Goal: Information Seeking & Learning: Learn about a topic

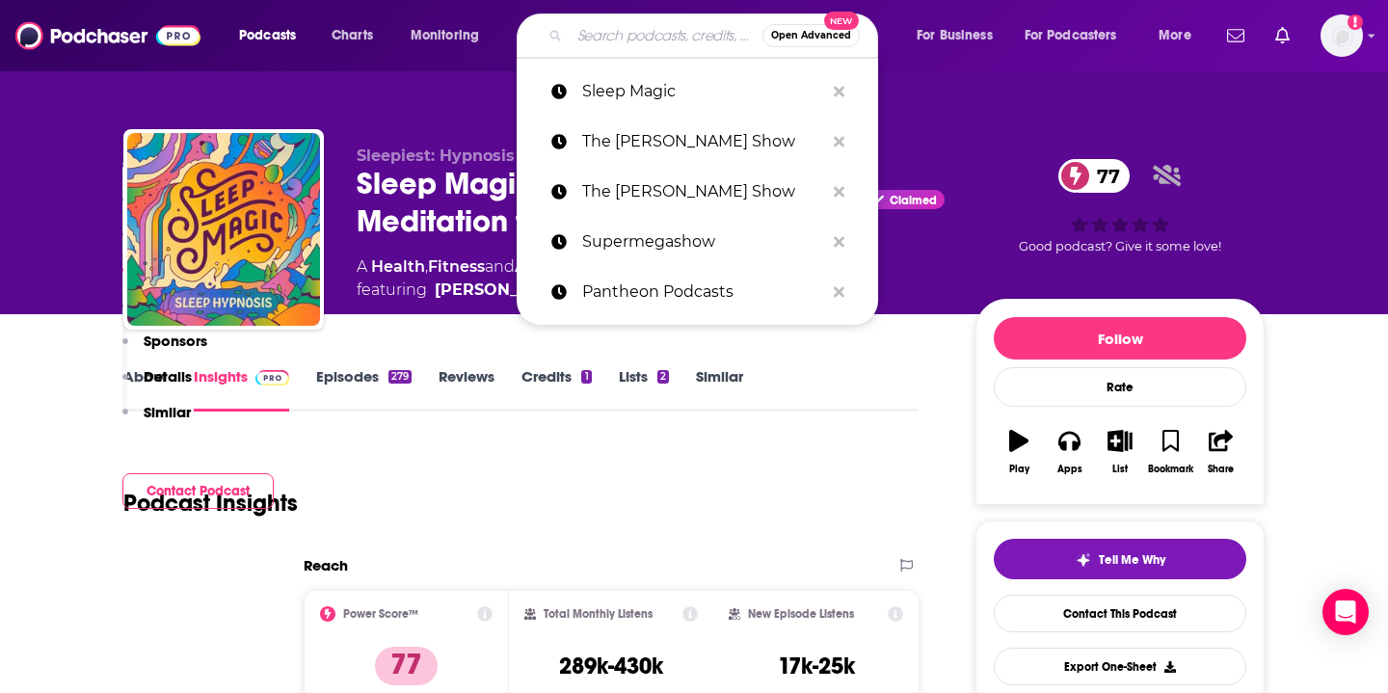
type input "Something to Wrestle with [PERSON_NAME]"
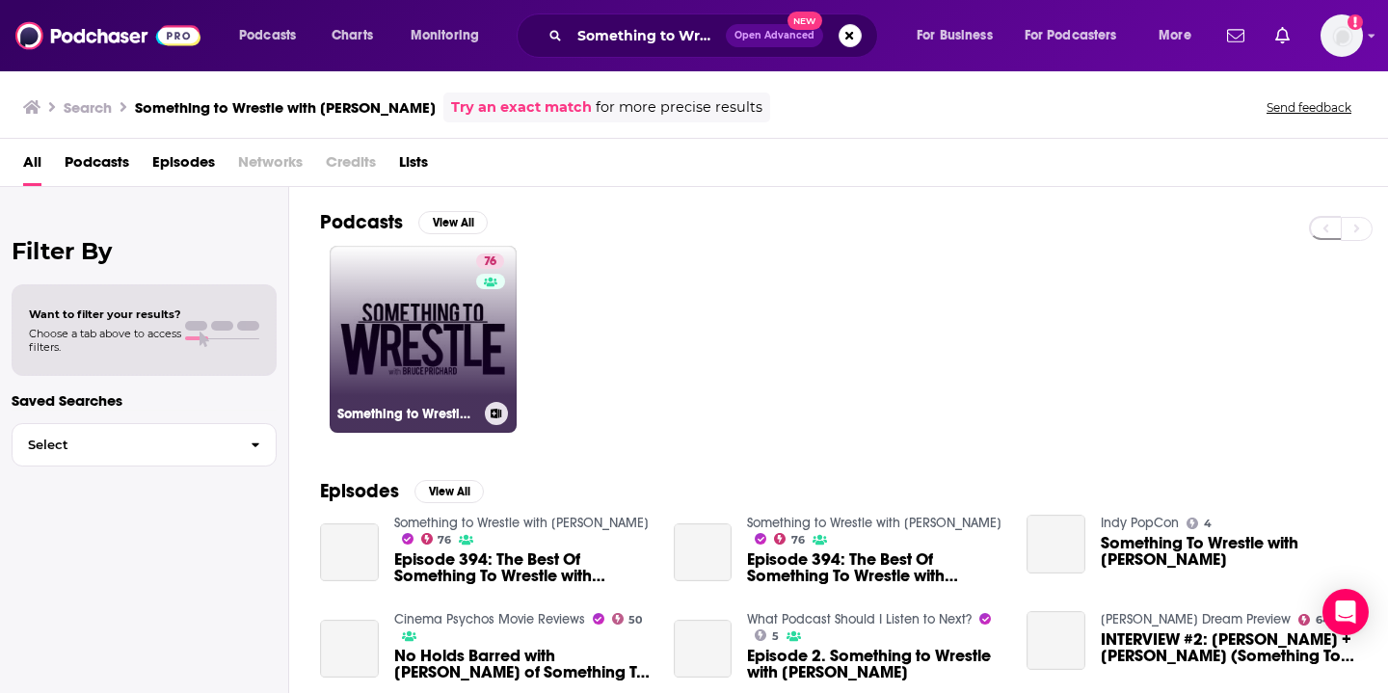
click at [417, 343] on link "76 Something to Wrestle with [PERSON_NAME]" at bounding box center [423, 339] width 187 height 187
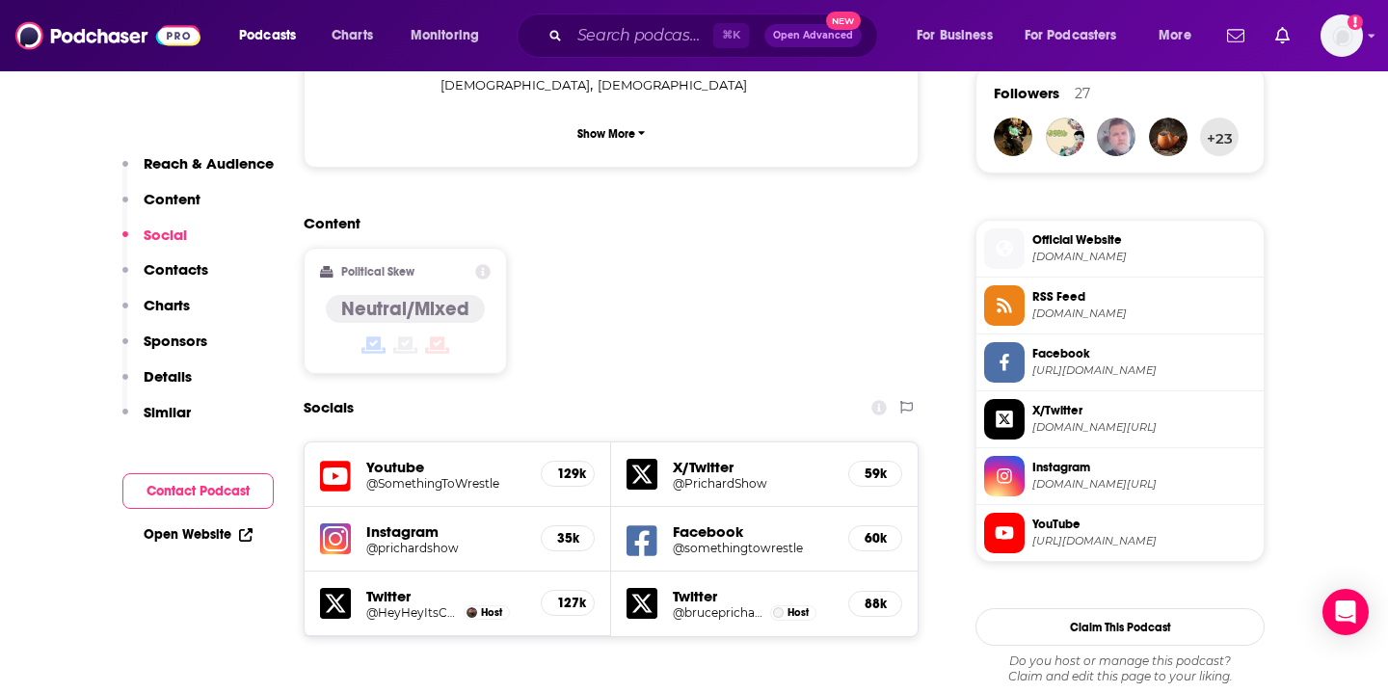
scroll to position [1376, 0]
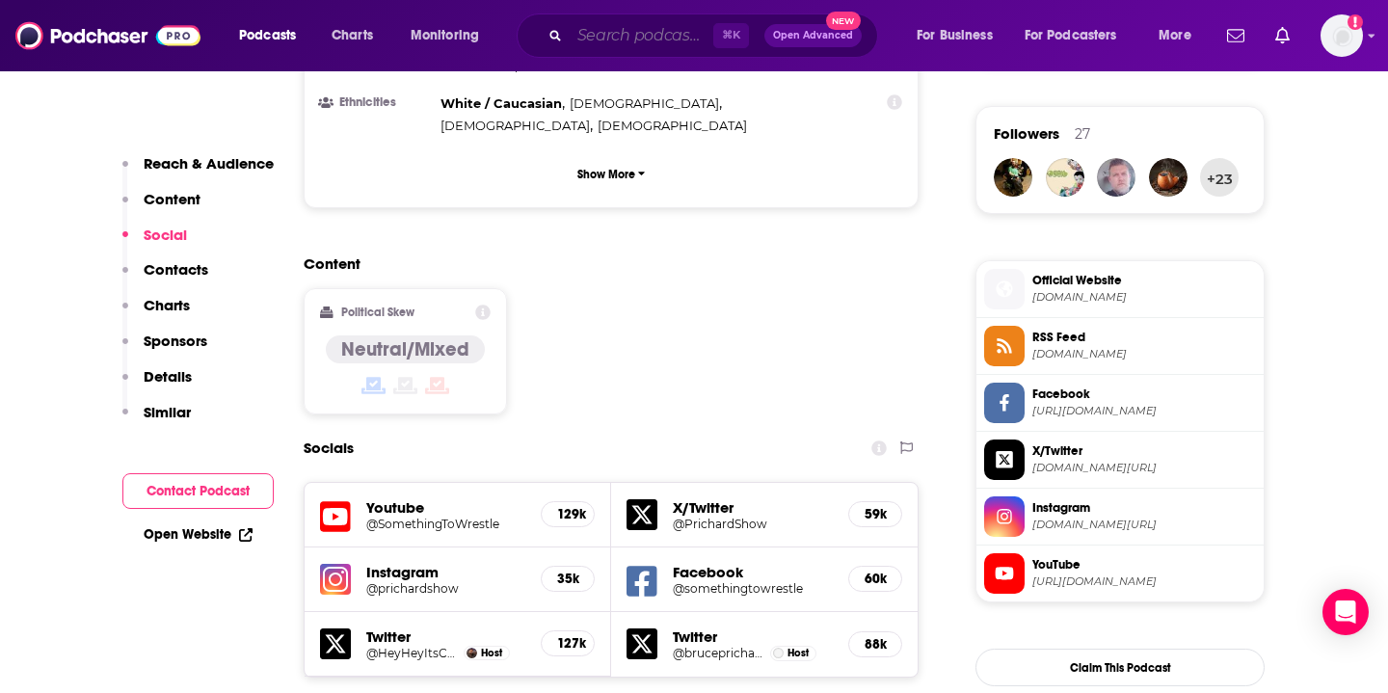
click at [664, 28] on input "Search podcasts, credits, & more..." at bounding box center [642, 35] width 144 height 31
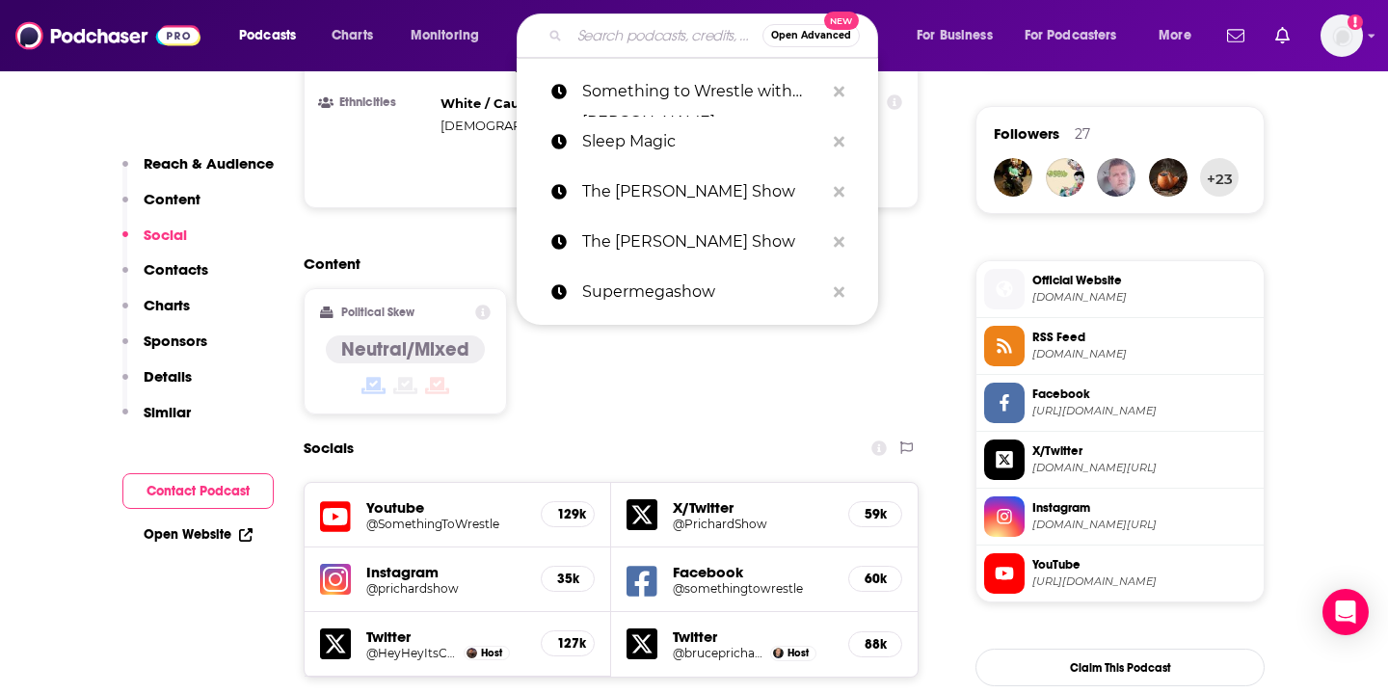
paste input "THE SAVAGE NATION"
type input "THE SAVAGE NATION"
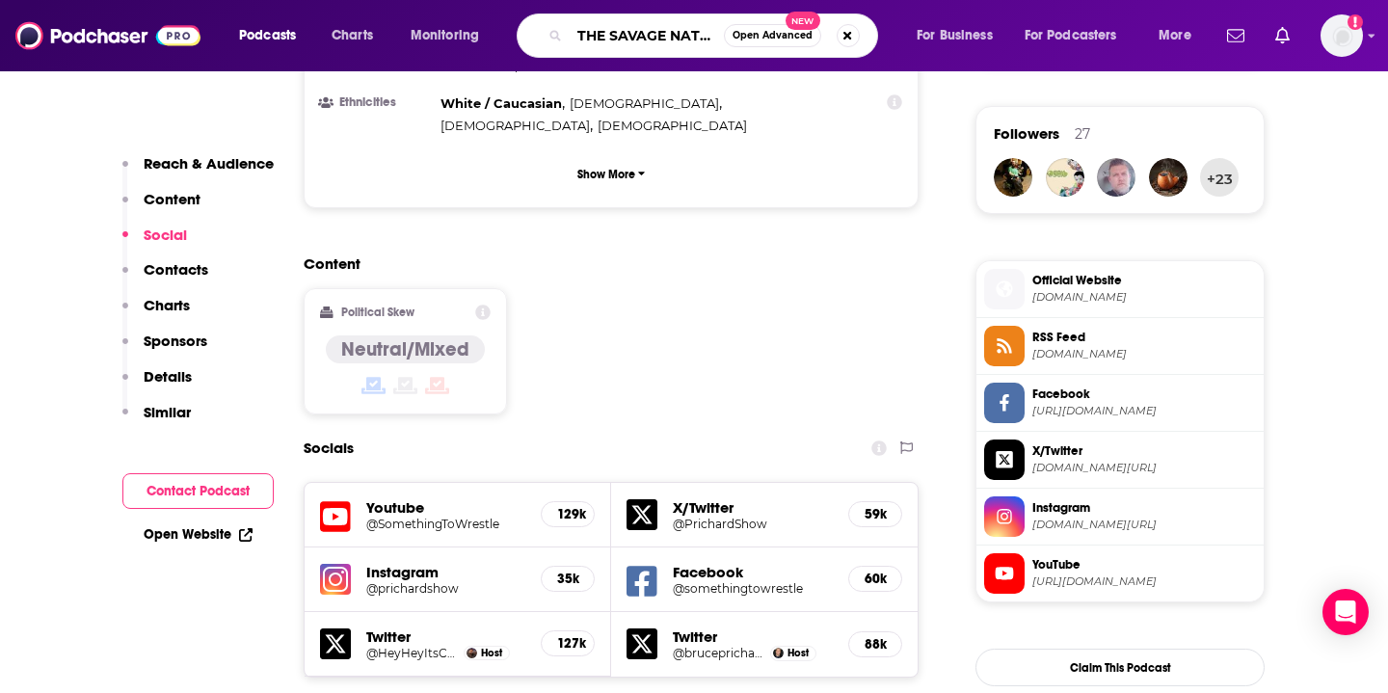
scroll to position [0, 13]
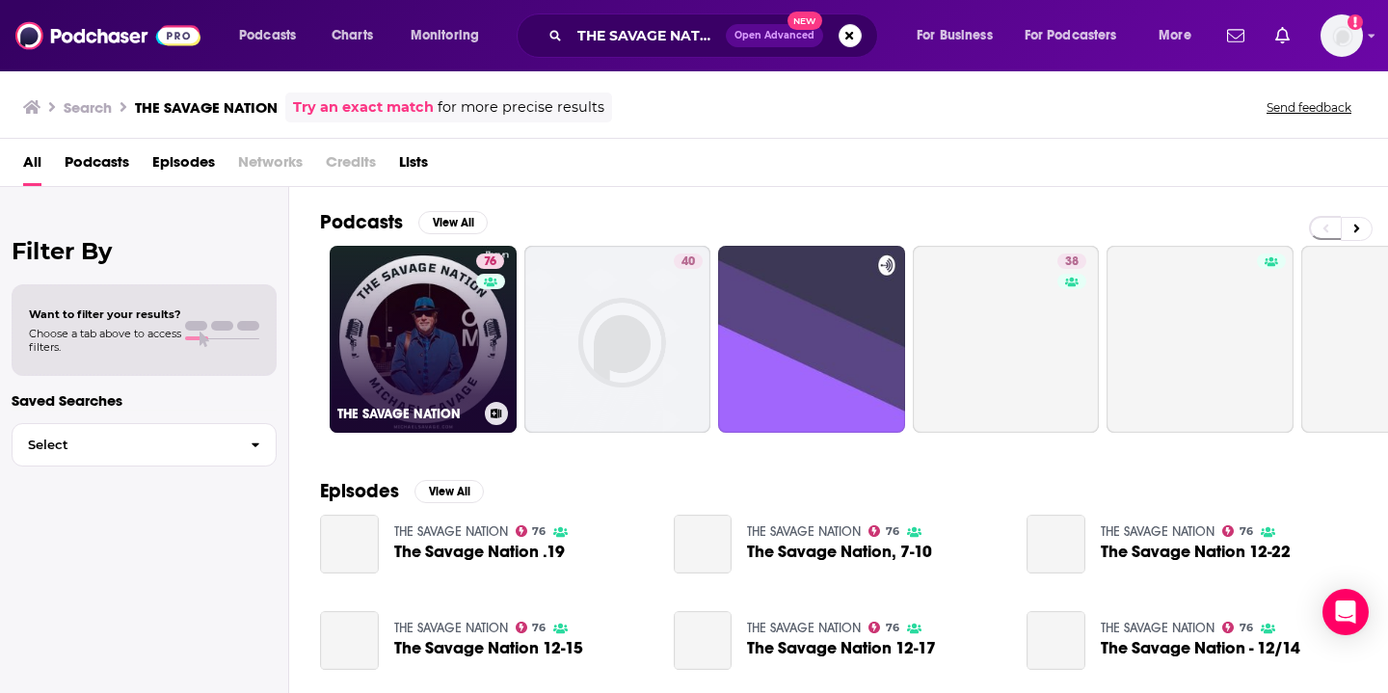
click at [442, 311] on link "76 THE SAVAGE NATION" at bounding box center [423, 339] width 187 height 187
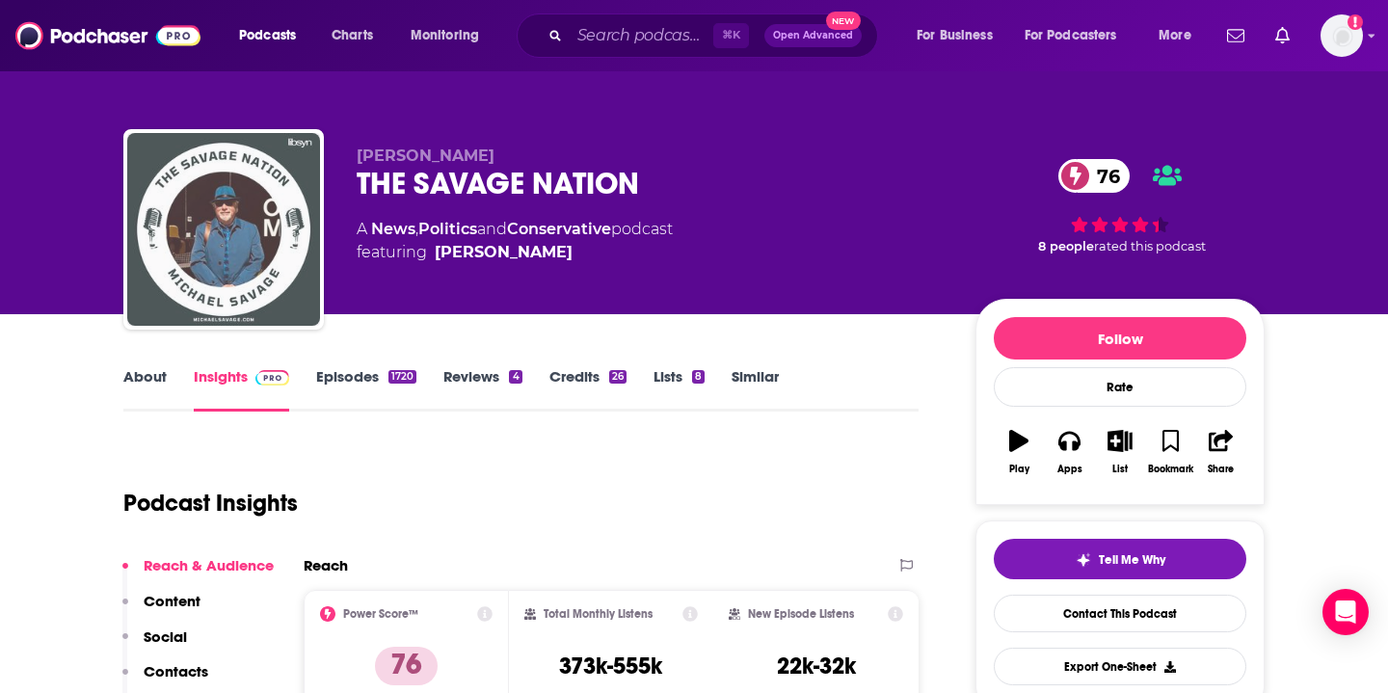
click at [258, 227] on img "THE SAVAGE NATION" at bounding box center [223, 229] width 193 height 193
click at [229, 237] on img "THE SAVAGE NATION" at bounding box center [223, 229] width 193 height 193
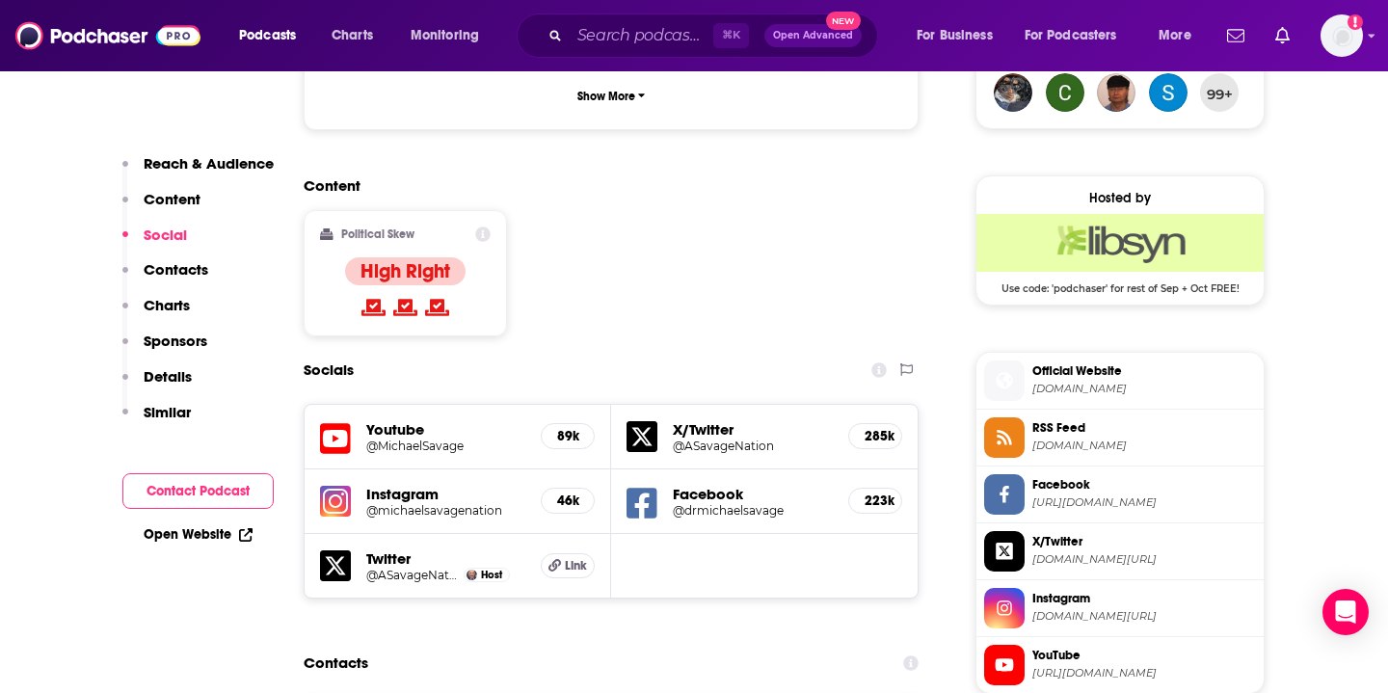
scroll to position [1470, 0]
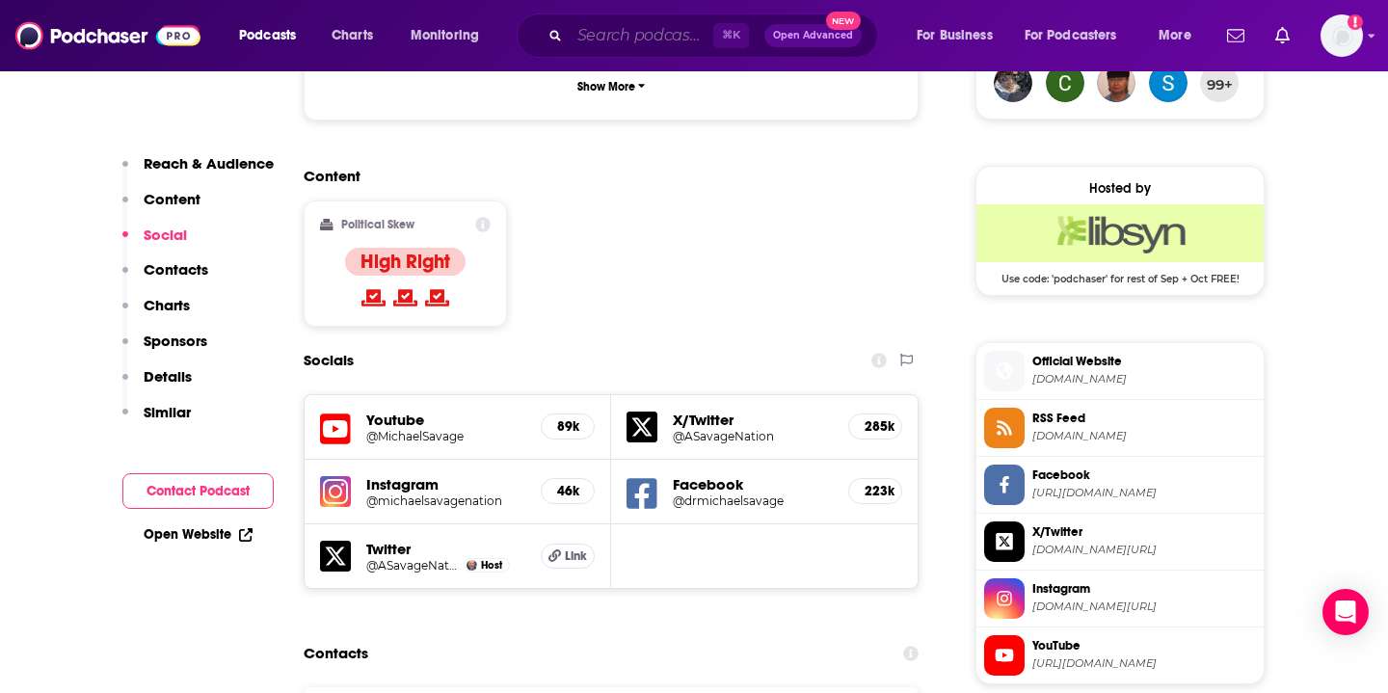
click at [653, 38] on input "Search podcasts, credits, & more..." at bounding box center [642, 35] width 144 height 31
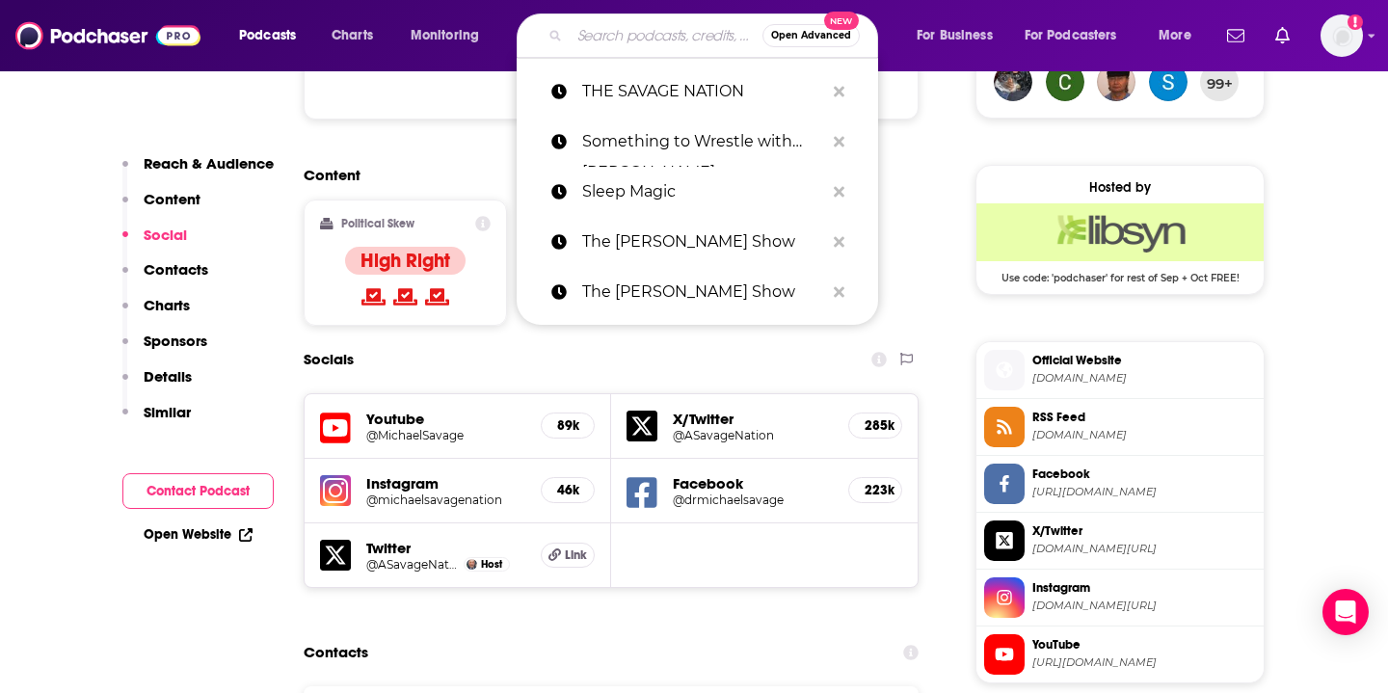
paste input "Hello From The Magic Tavern"
type input "Hello From The Magic Tavern"
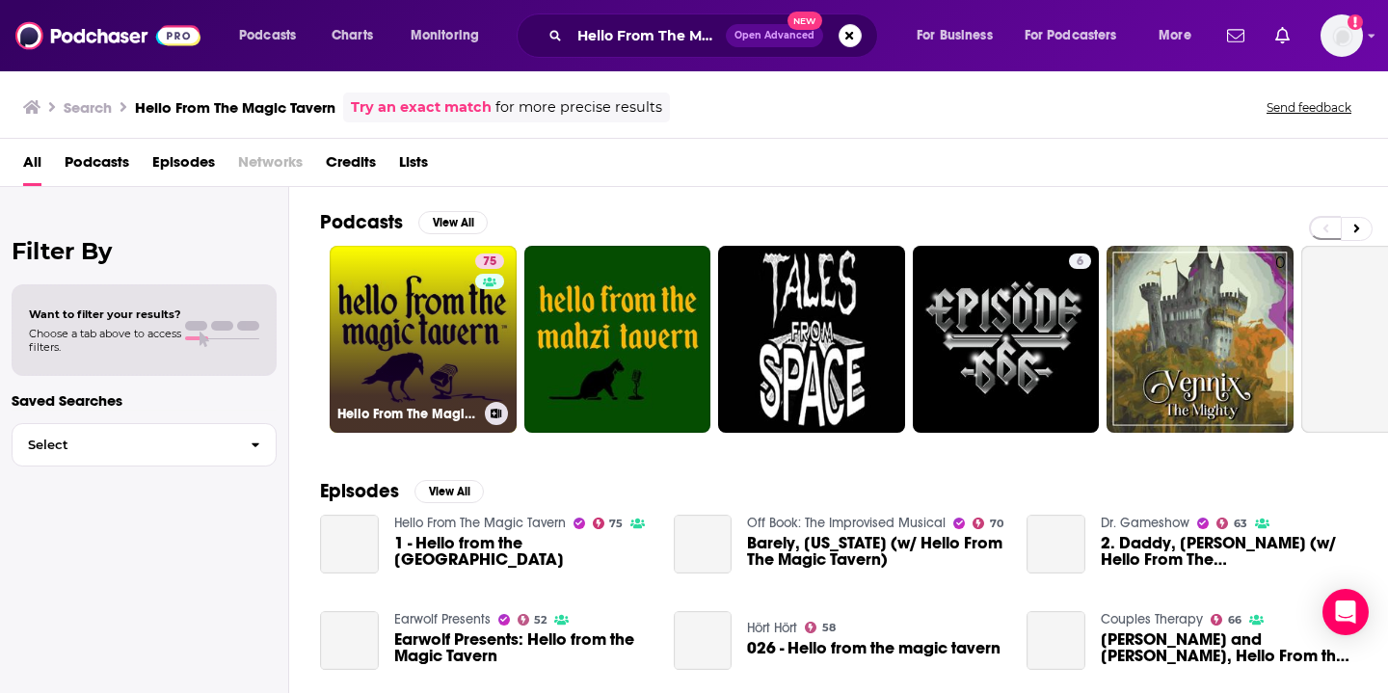
click at [438, 329] on link "75 Hello From The Magic Tavern" at bounding box center [423, 339] width 187 height 187
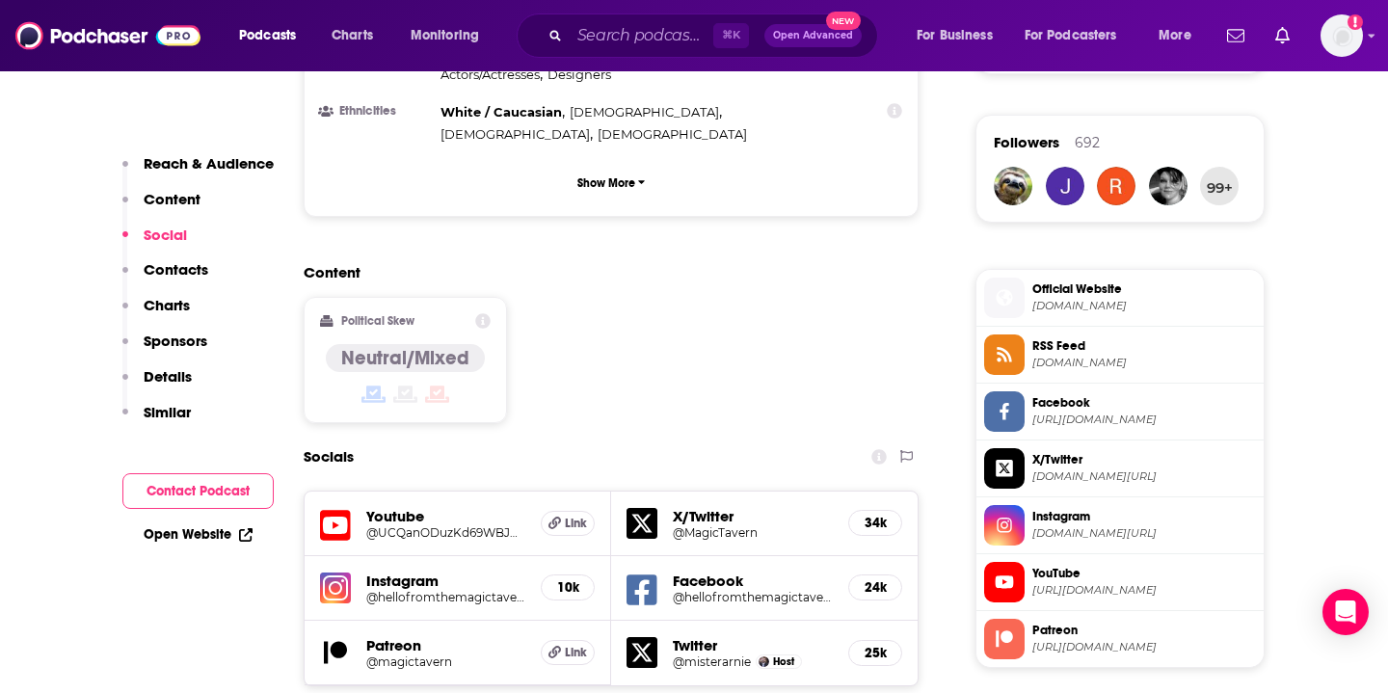
scroll to position [1381, 0]
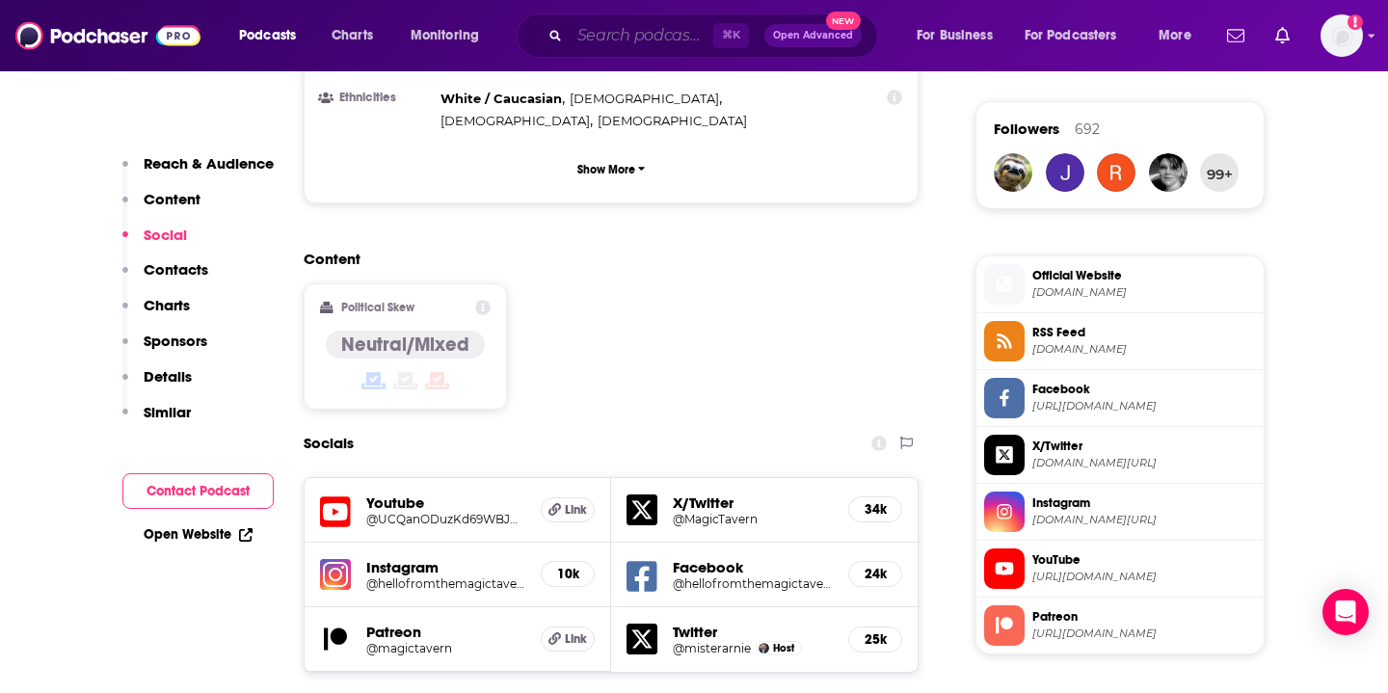
click at [617, 41] on input "Search podcasts, credits, & more..." at bounding box center [642, 35] width 144 height 31
paste input "Bongino Report Early Edition with Evita"
type input "Bongino Report Early Edition with Evita"
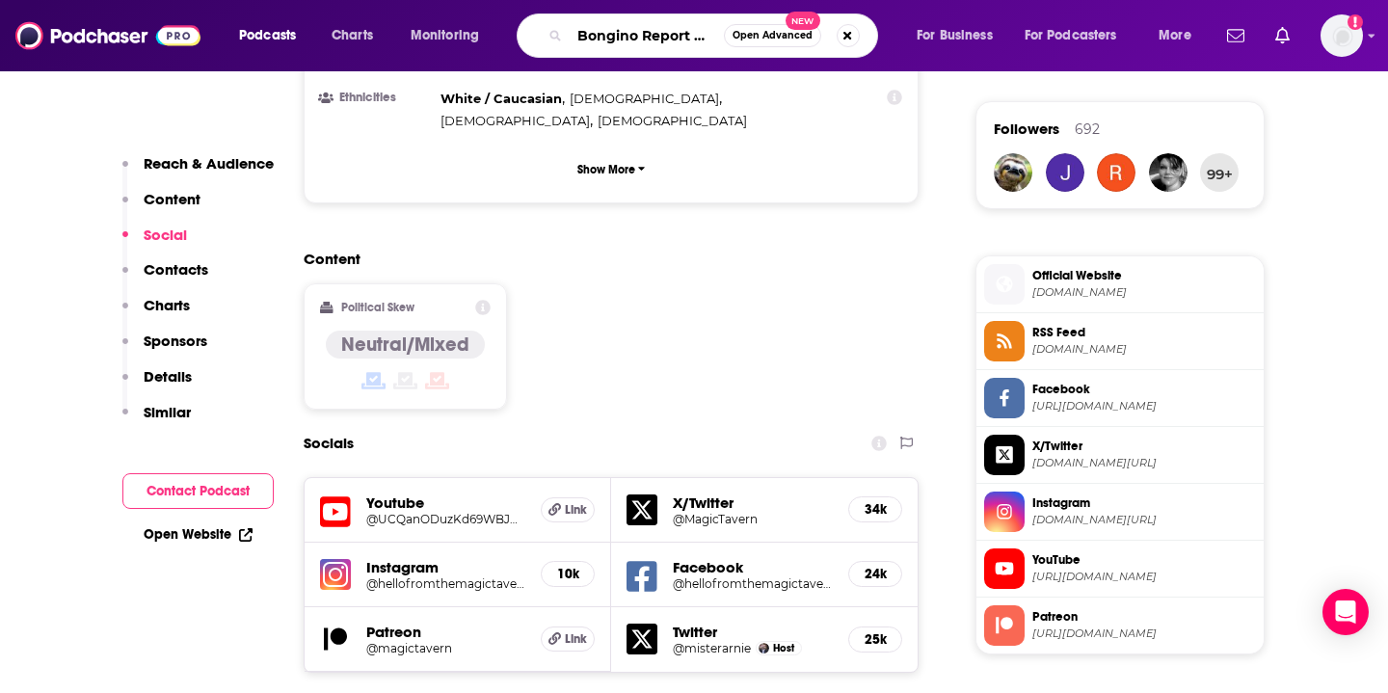
scroll to position [0, 144]
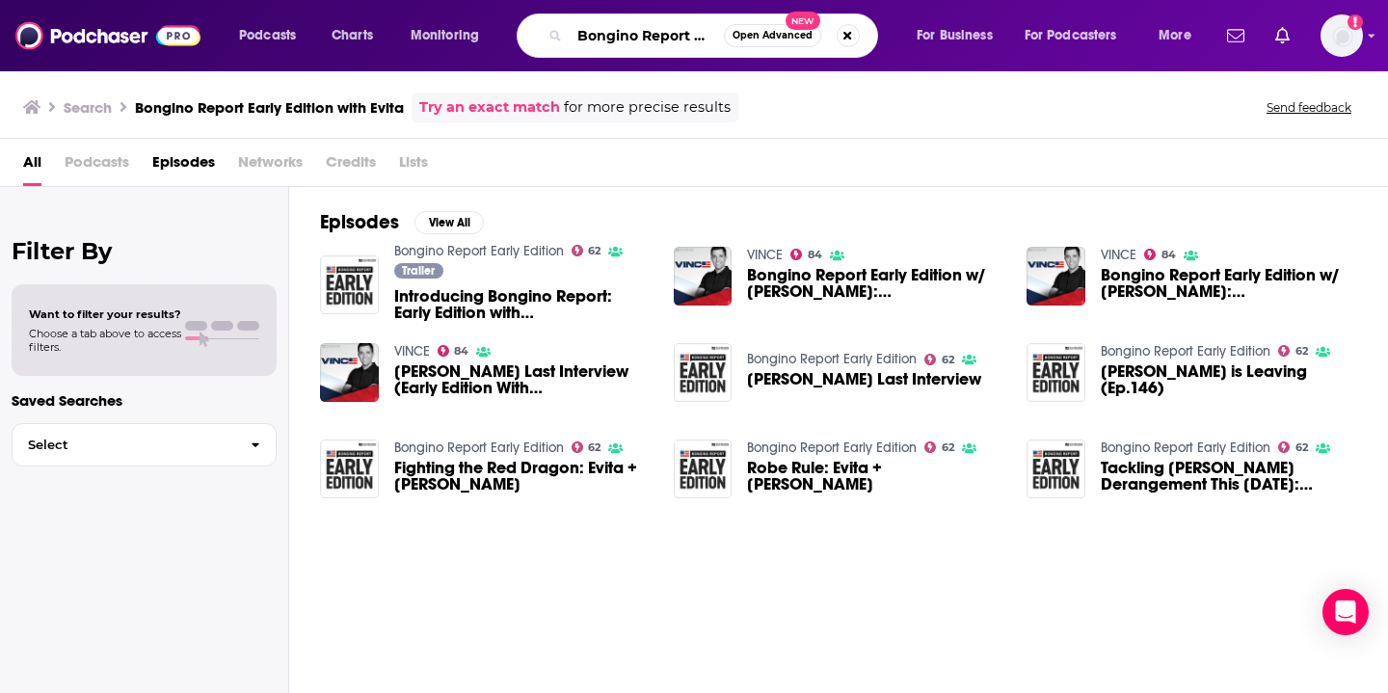
click at [655, 32] on input "Bongino Report Early Edition with Evita" at bounding box center [647, 35] width 154 height 31
drag, startPoint x: 649, startPoint y: 39, endPoint x: 817, endPoint y: 46, distance: 167.9
click at [817, 46] on div "Bongino Report Early Edition with Evita Open Advanced New" at bounding box center [698, 35] width 362 height 44
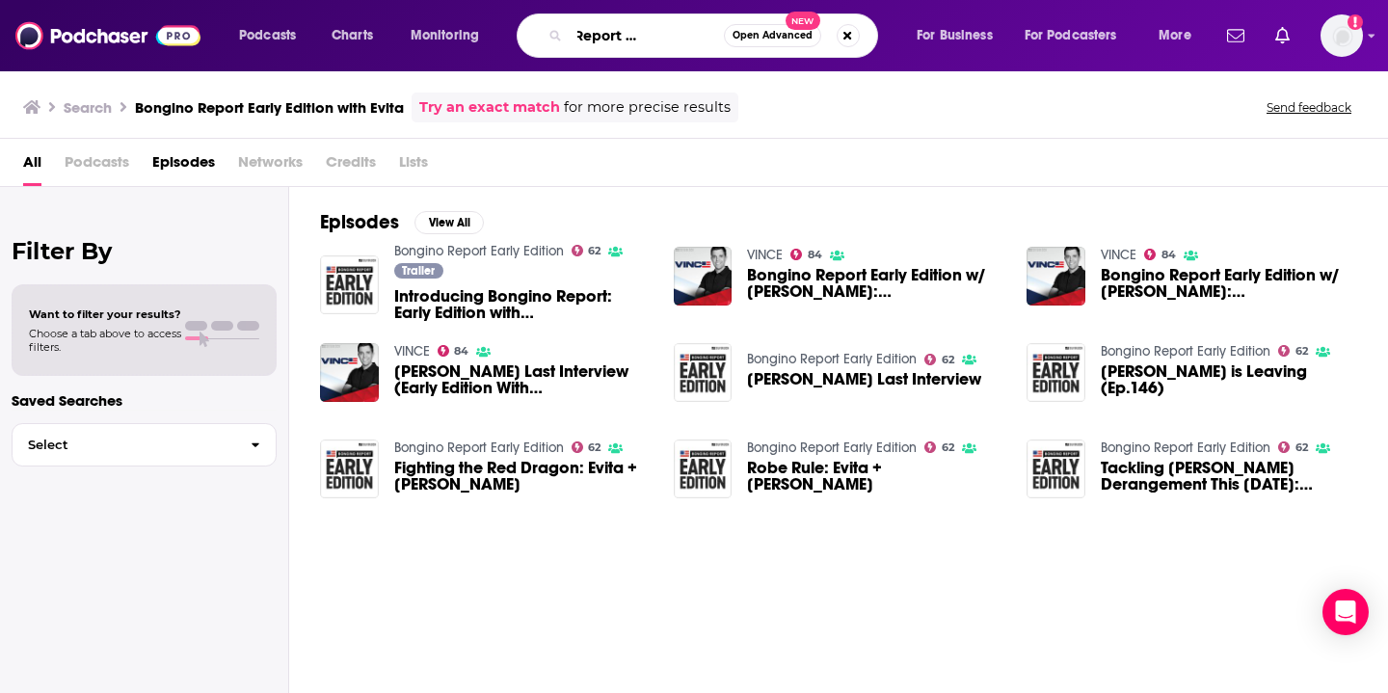
type input "Bongino Report Early Edition"
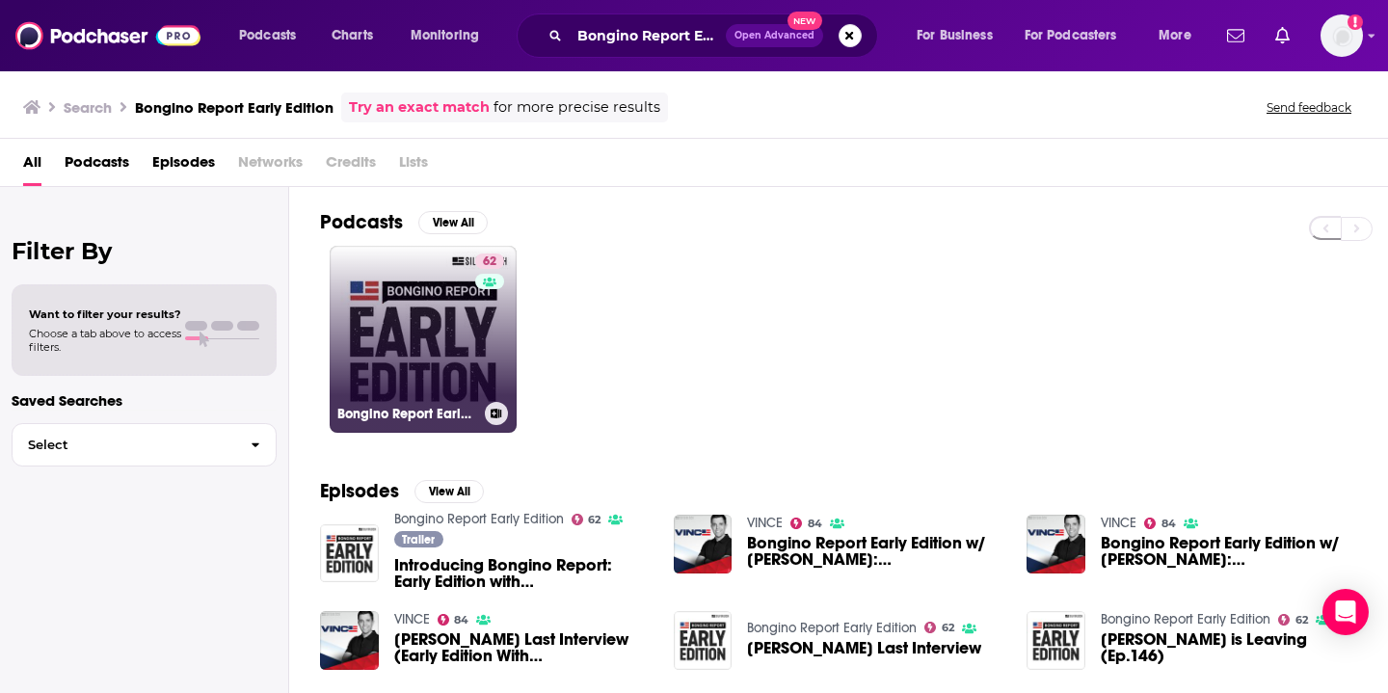
click at [409, 317] on link "62 Bongino Report Early Edition" at bounding box center [423, 339] width 187 height 187
